Goal: Task Accomplishment & Management: Use online tool/utility

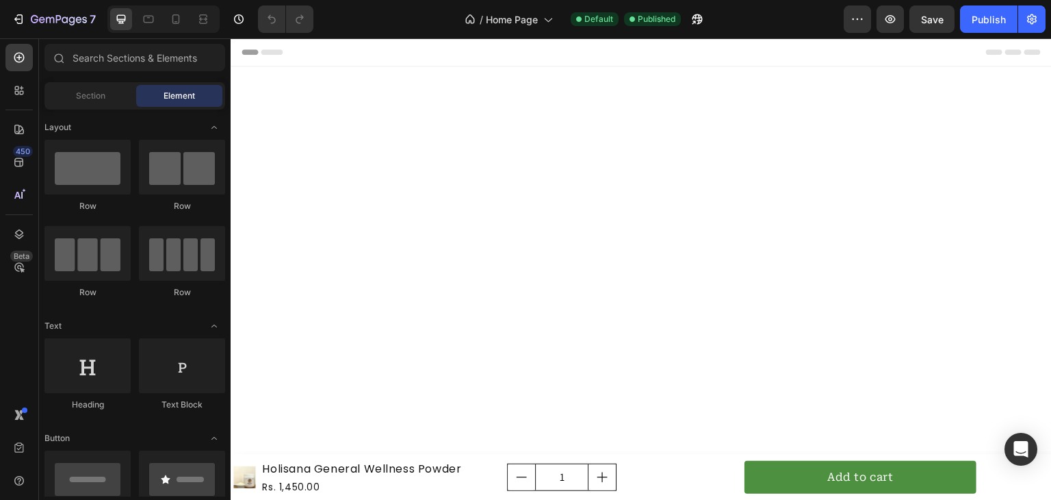
scroll to position [4518, 0]
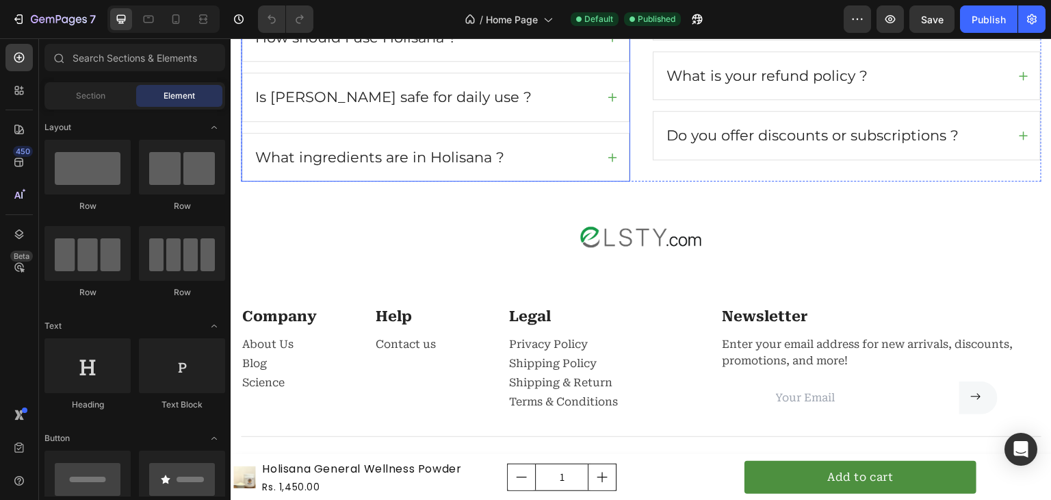
click at [608, 153] on icon at bounding box center [612, 157] width 9 height 9
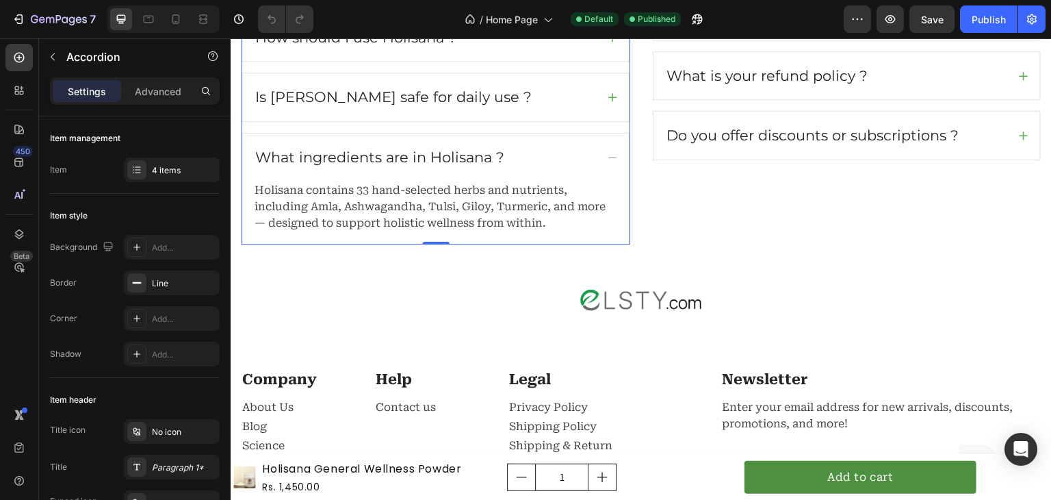
click at [607, 152] on icon at bounding box center [612, 157] width 11 height 11
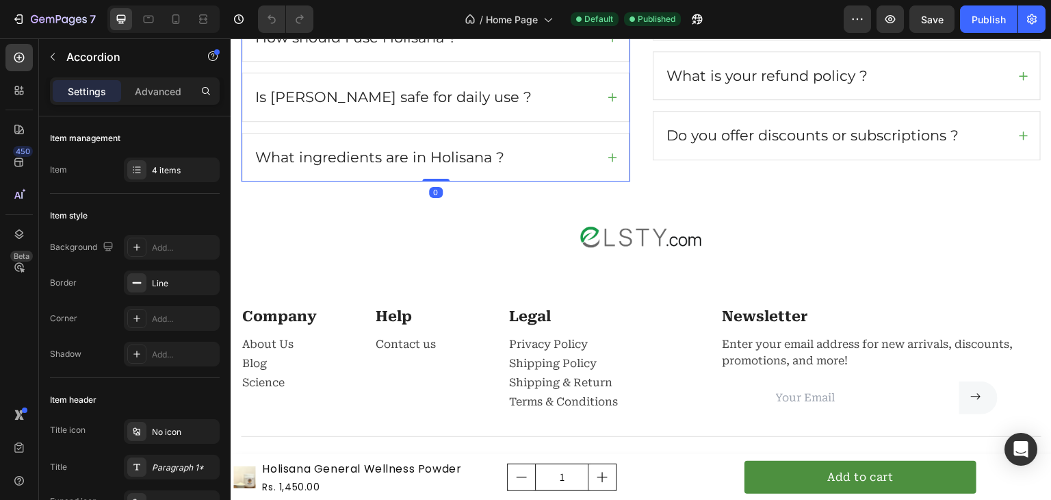
click at [607, 152] on icon at bounding box center [612, 157] width 11 height 11
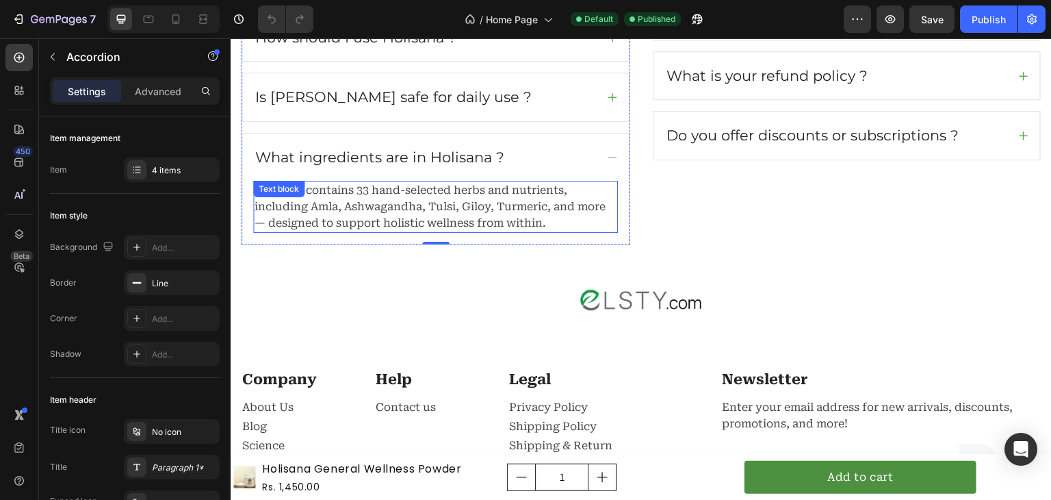
click at [480, 184] on p "Holisana contains 33 hand-selected herbs and nutrients, including Amla, Ashwaga…" at bounding box center [436, 206] width 362 height 49
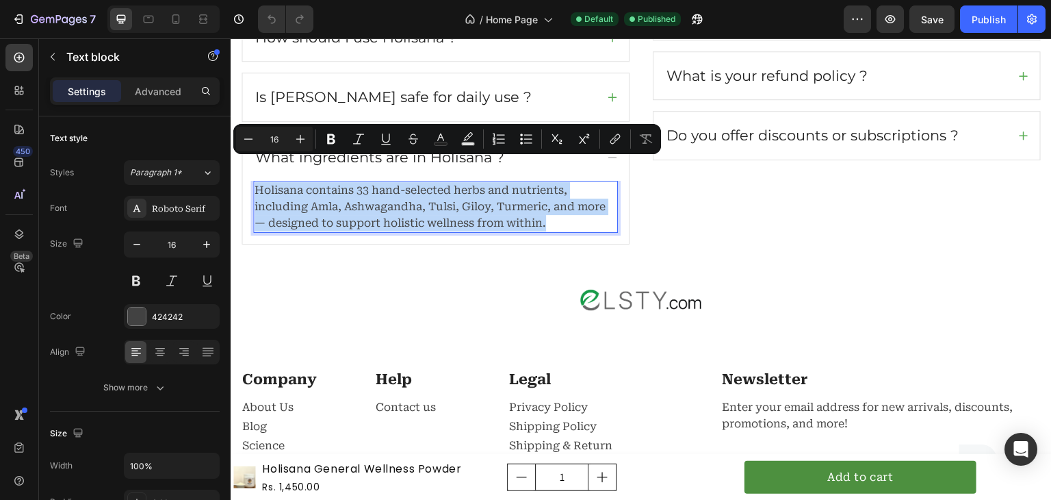
click at [480, 184] on p "Holisana contains 33 hand-selected herbs and nutrients, including Amla, Ashwaga…" at bounding box center [436, 206] width 362 height 49
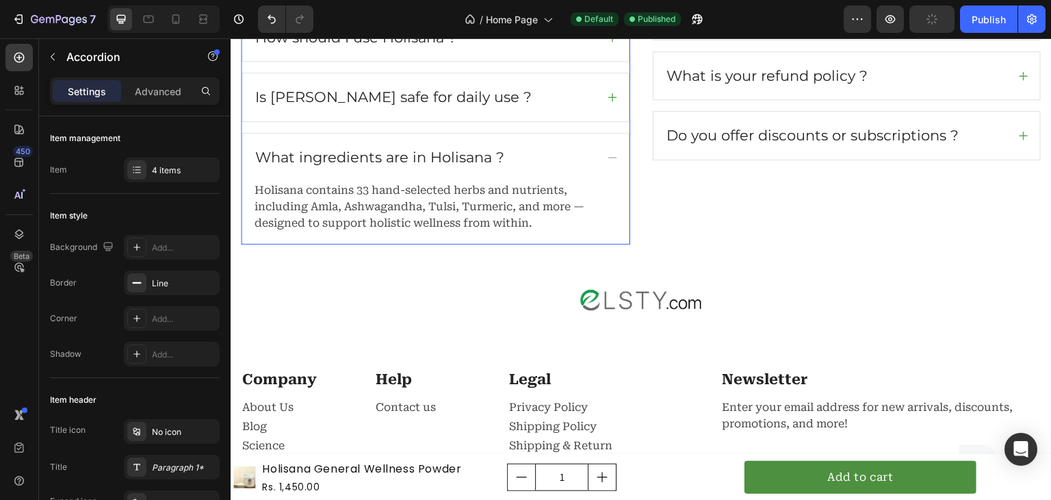
click at [607, 152] on icon at bounding box center [612, 157] width 11 height 11
click at [608, 152] on icon at bounding box center [612, 157] width 11 height 11
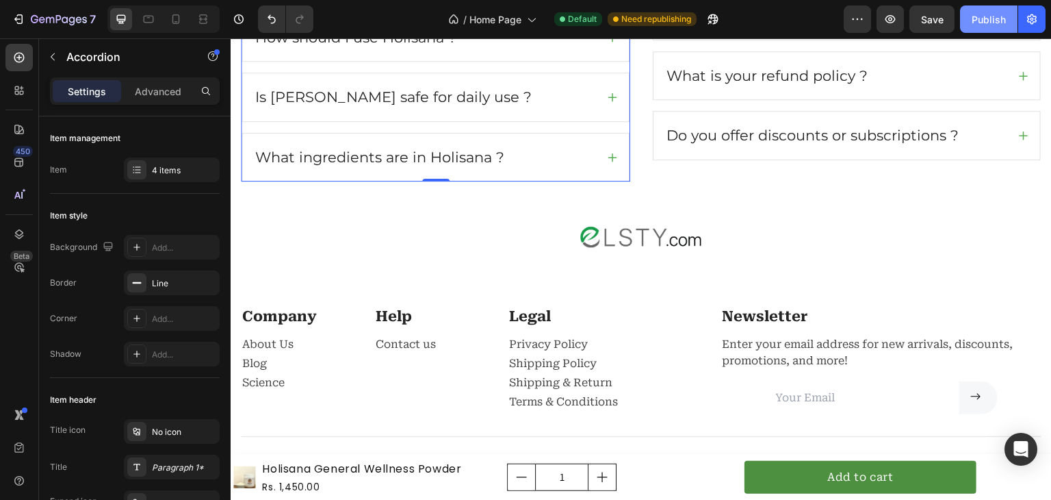
click at [983, 8] on button "Publish" at bounding box center [988, 18] width 57 height 27
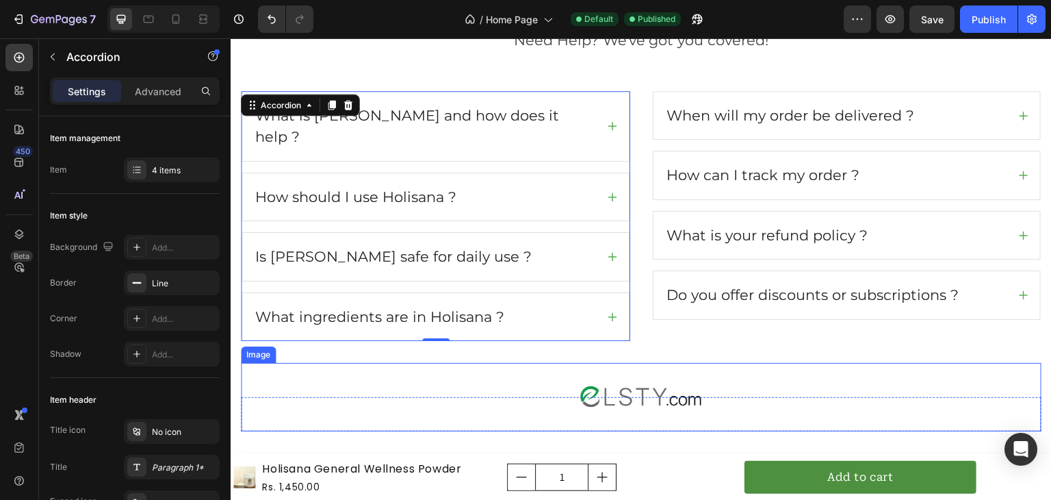
scroll to position [4326, 0]
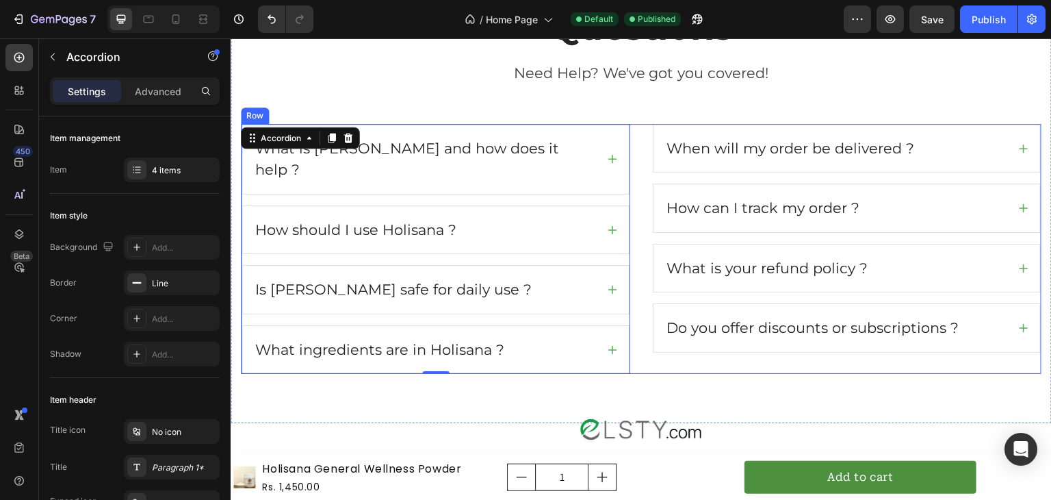
click at [630, 135] on div "What is Holisana and how does it help ? How should I use Holisana ? Is Holisana…" at bounding box center [641, 249] width 801 height 250
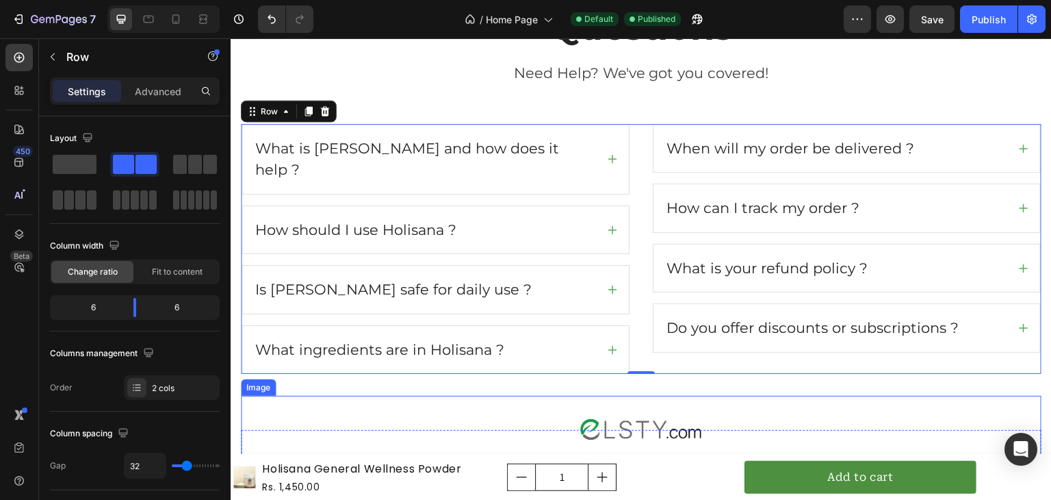
scroll to position [4369, 0]
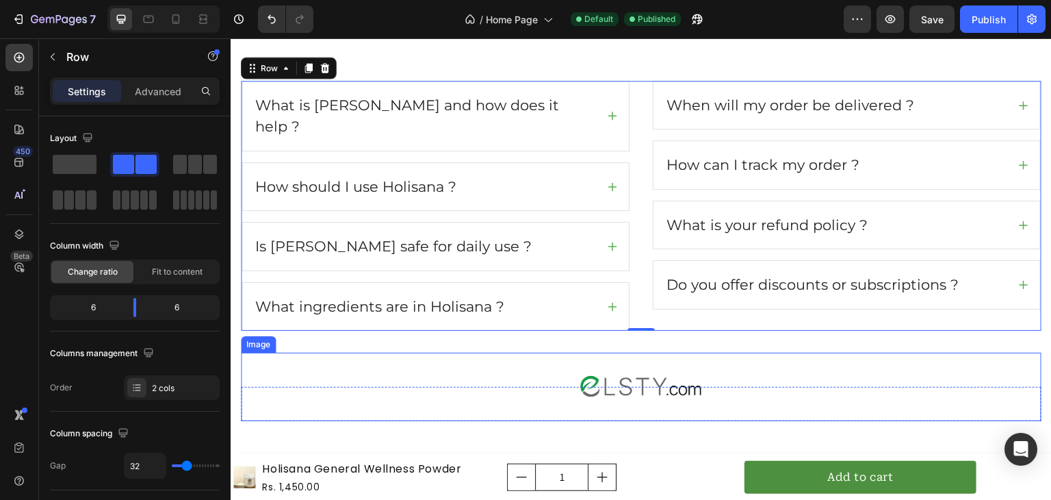
click at [491, 364] on div at bounding box center [641, 386] width 801 height 68
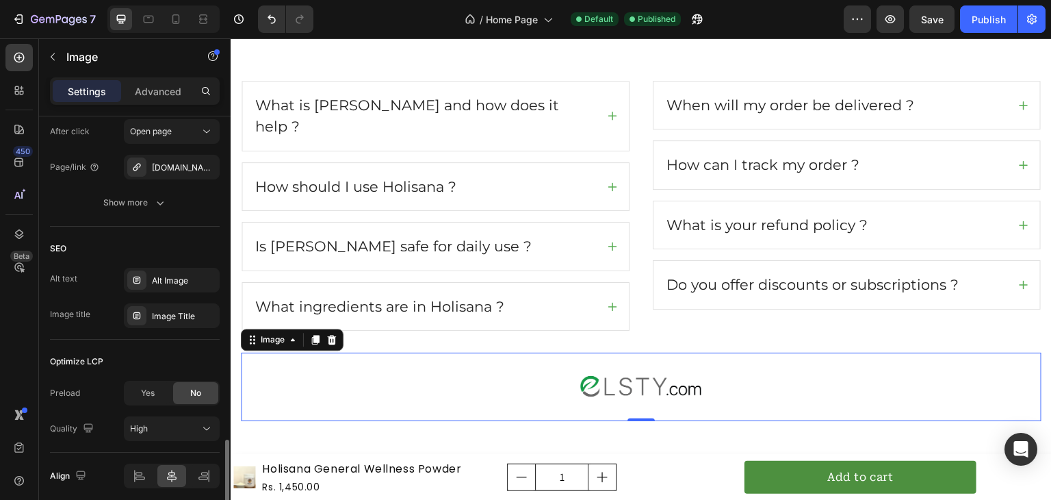
scroll to position [751, 0]
